Goal: Task Accomplishment & Management: Use online tool/utility

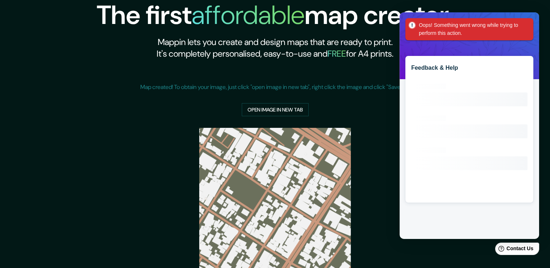
click at [209, 100] on div "Map created! To obtain your image, just click "open image in new tab", right cl…" at bounding box center [275, 93] width 270 height 45
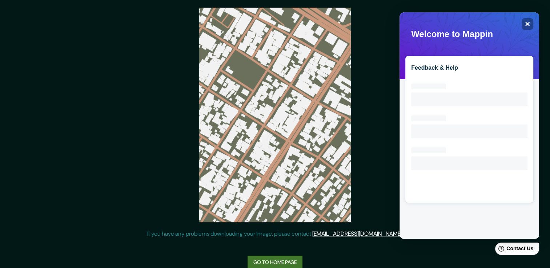
scroll to position [132, 0]
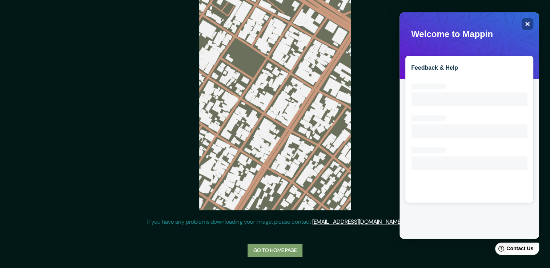
click at [290, 250] on link "Go to home page" at bounding box center [275, 250] width 55 height 13
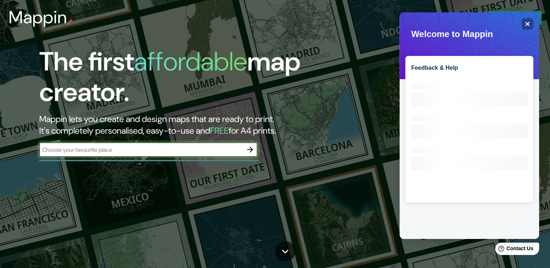
click at [224, 152] on input "text" at bounding box center [141, 150] width 204 height 8
type input "tepic"
click at [253, 150] on icon "button" at bounding box center [250, 149] width 9 height 9
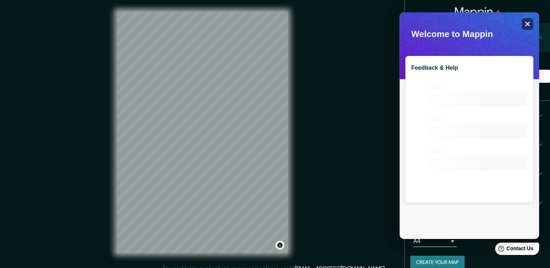
click at [527, 24] on icon "Close" at bounding box center [528, 24] width 5 height 5
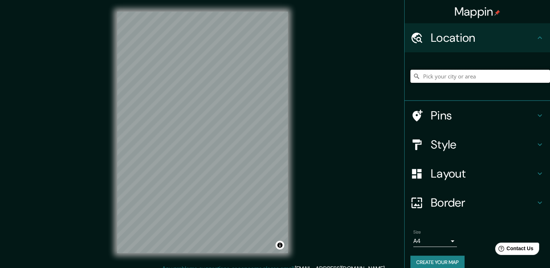
click at [479, 78] on input "Pick your city or area" at bounding box center [481, 76] width 140 height 13
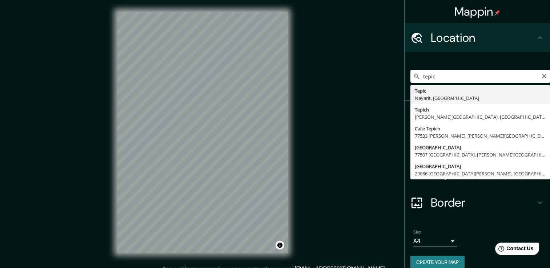
type input "Tepic, [GEOGRAPHIC_DATA], [GEOGRAPHIC_DATA]"
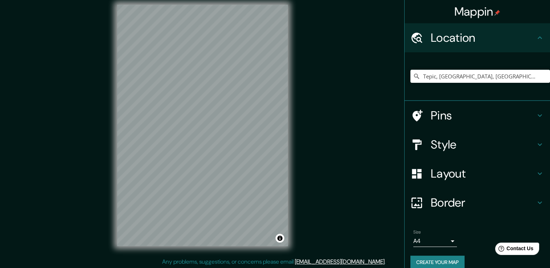
scroll to position [8, 0]
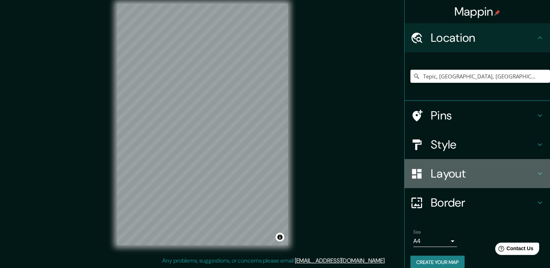
click at [536, 174] on icon at bounding box center [540, 173] width 9 height 9
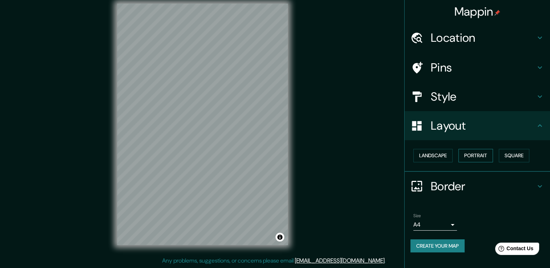
drag, startPoint x: 480, startPoint y: 163, endPoint x: 476, endPoint y: 156, distance: 7.9
click at [480, 161] on div "Landscape Portrait Square" at bounding box center [481, 155] width 140 height 19
click at [474, 155] on button "Portrait" at bounding box center [476, 155] width 35 height 13
click at [508, 149] on button "Square" at bounding box center [514, 155] width 31 height 13
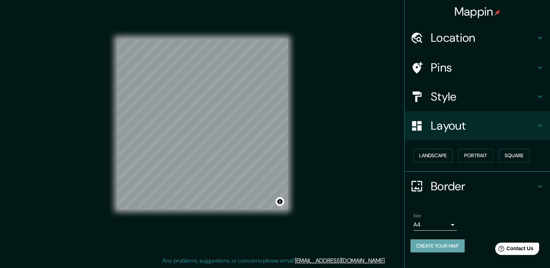
click at [456, 248] on button "Create your map" at bounding box center [438, 246] width 54 height 13
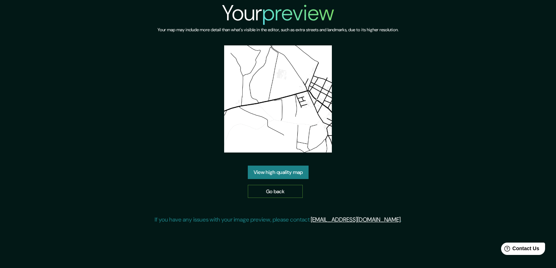
click at [284, 196] on link "Go back" at bounding box center [275, 191] width 55 height 13
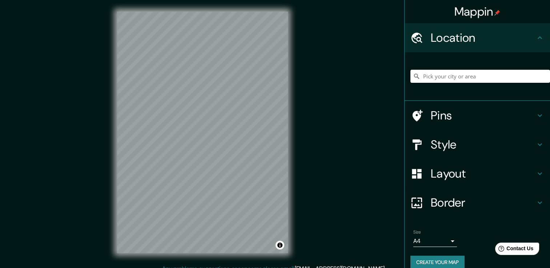
click at [466, 78] on input "Pick your city or area" at bounding box center [481, 76] width 140 height 13
type input "Tepic, [GEOGRAPHIC_DATA], [GEOGRAPHIC_DATA]"
click at [304, 126] on div "Mappin Location [GEOGRAPHIC_DATA], [GEOGRAPHIC_DATA], [GEOGRAPHIC_DATA][PERSON_…" at bounding box center [275, 138] width 550 height 276
click at [536, 175] on icon at bounding box center [540, 173] width 9 height 9
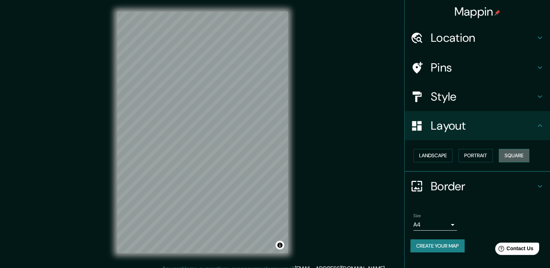
click at [510, 153] on button "Square" at bounding box center [514, 155] width 31 height 13
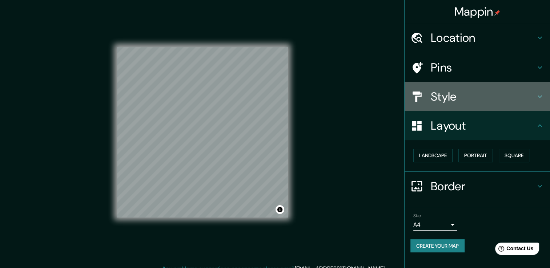
click at [543, 101] on div "Style" at bounding box center [477, 96] width 145 height 29
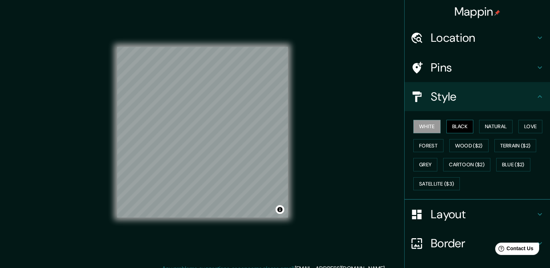
click at [460, 130] on button "Black" at bounding box center [460, 126] width 27 height 13
click at [423, 131] on button "White" at bounding box center [426, 126] width 27 height 13
click at [536, 98] on icon at bounding box center [540, 96] width 9 height 9
click at [538, 97] on icon at bounding box center [540, 96] width 4 height 3
click at [530, 208] on div "Layout" at bounding box center [477, 214] width 145 height 29
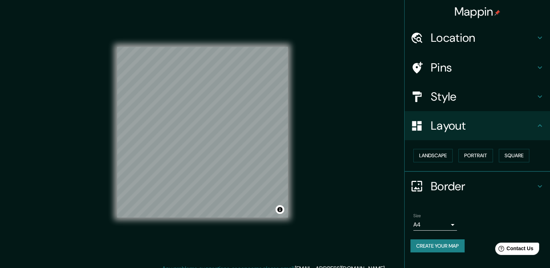
scroll to position [8, 0]
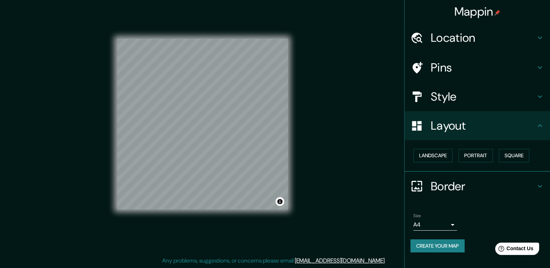
click at [540, 186] on icon at bounding box center [540, 186] width 9 height 9
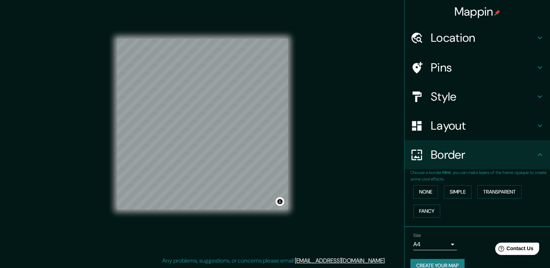
click at [540, 156] on div "Border" at bounding box center [477, 154] width 145 height 29
click at [447, 250] on div "Size A4 single" at bounding box center [478, 241] width 134 height 23
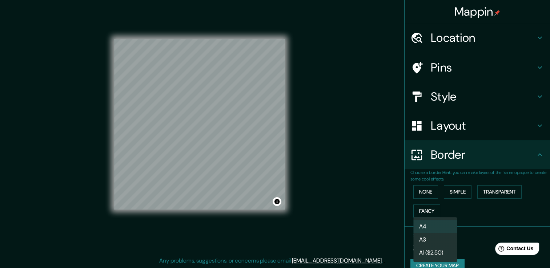
click at [446, 245] on body "Mappin Location [GEOGRAPHIC_DATA], [GEOGRAPHIC_DATA], [GEOGRAPHIC_DATA][PERSON_…" at bounding box center [275, 126] width 550 height 268
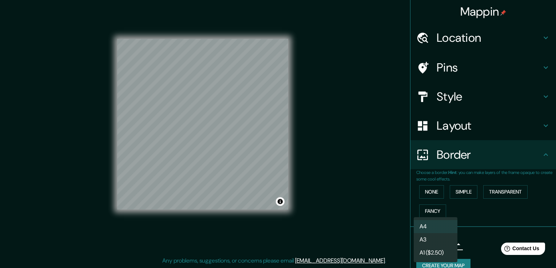
click at [469, 241] on div at bounding box center [278, 134] width 556 height 268
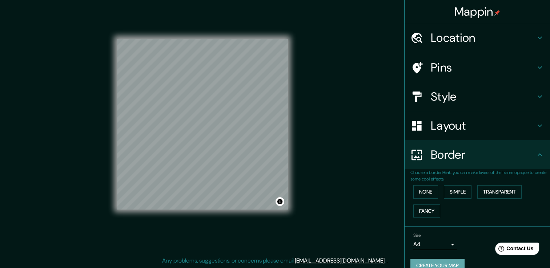
click at [448, 261] on button "Create your map" at bounding box center [438, 265] width 54 height 13
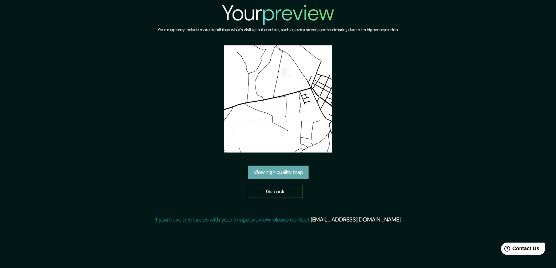
click at [293, 177] on link "View high quality map" at bounding box center [278, 172] width 61 height 13
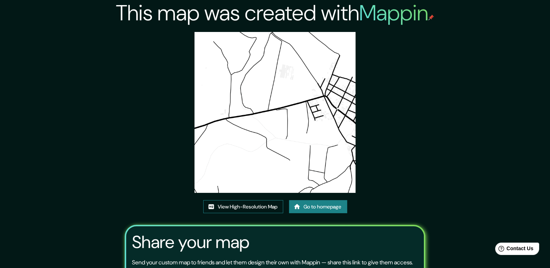
click at [271, 208] on link "View High-Resolution Map" at bounding box center [243, 206] width 80 height 13
